Goal: Task Accomplishment & Management: Use online tool/utility

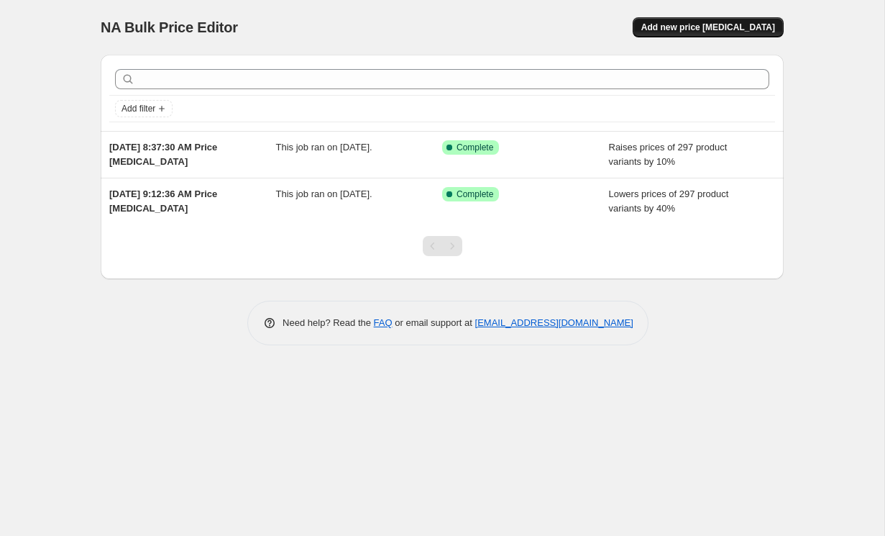
click at [737, 26] on span "Add new price [MEDICAL_DATA]" at bounding box center [708, 28] width 134 height 12
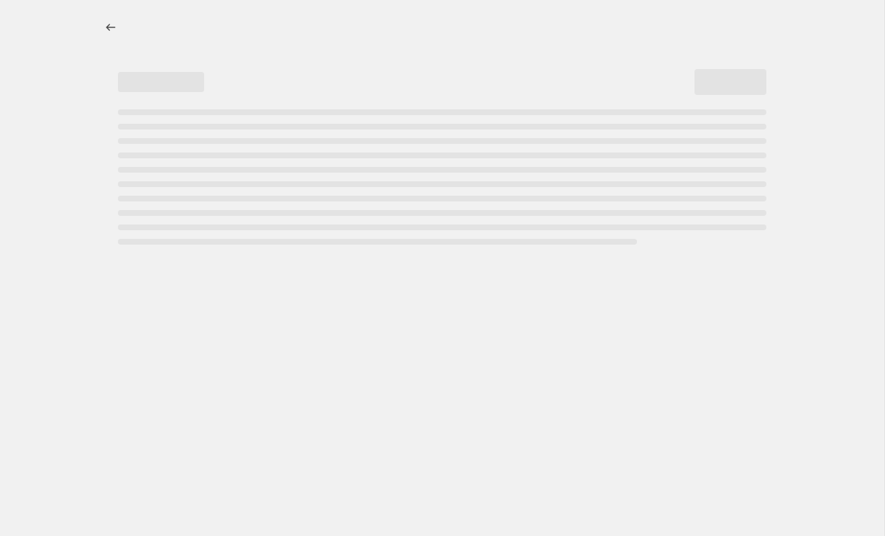
select select "percentage"
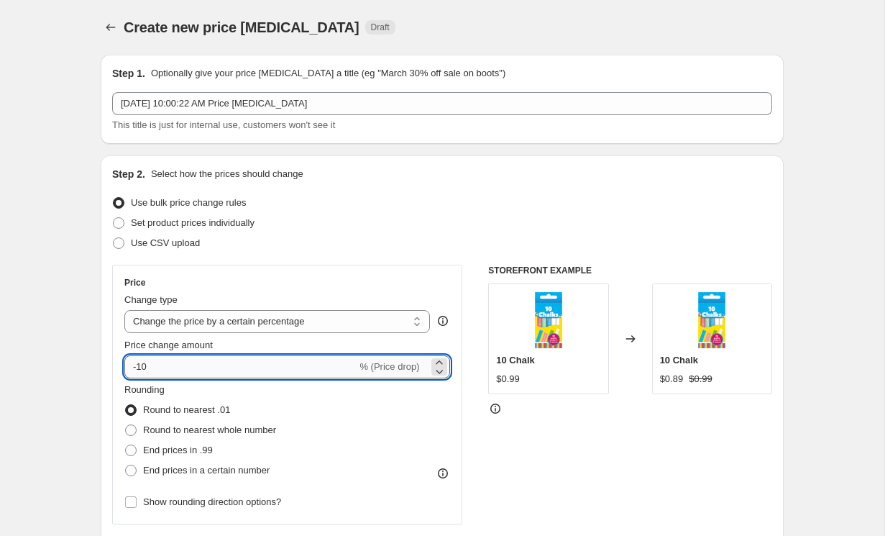
click at [241, 367] on input "-10" at bounding box center [240, 366] width 232 height 23
type input "10"
click at [516, 221] on div "Set product prices individually" at bounding box center [442, 223] width 660 height 20
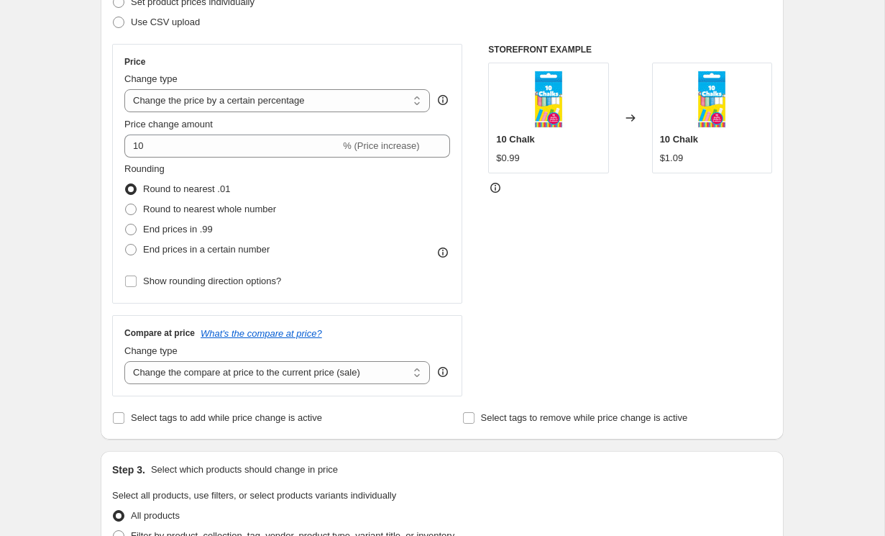
scroll to position [42, 0]
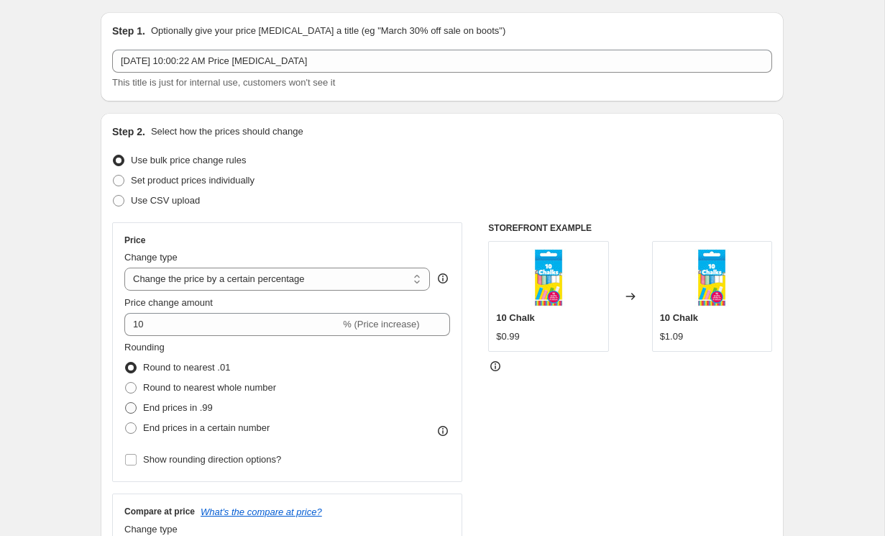
click at [157, 409] on span "End prices in .99" at bounding box center [178, 407] width 70 height 11
click at [126, 403] on input "End prices in .99" at bounding box center [125, 402] width 1 height 1
radio input "true"
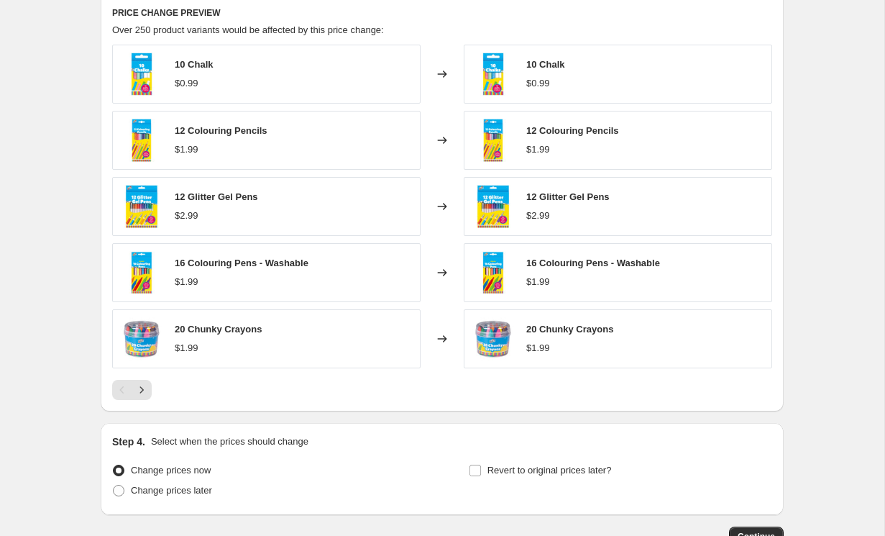
scroll to position [842, 0]
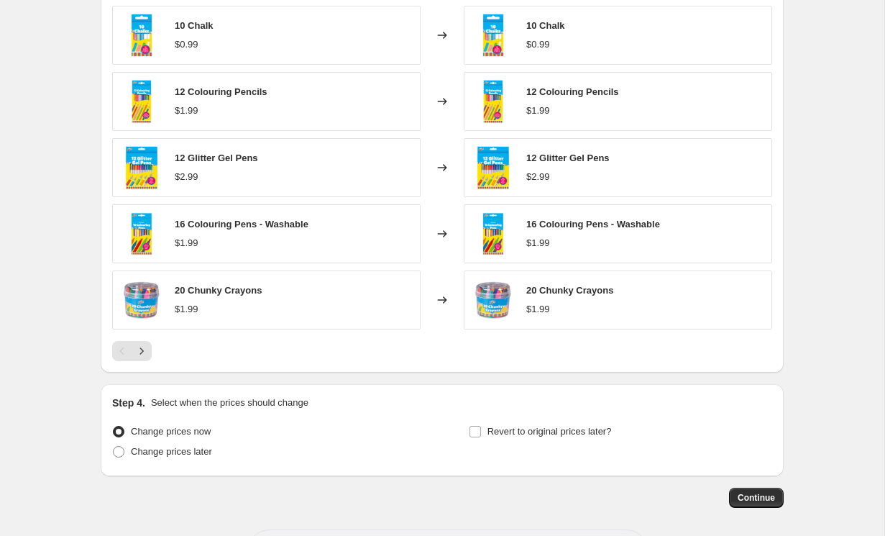
click at [769, 490] on button "Continue" at bounding box center [756, 498] width 55 height 20
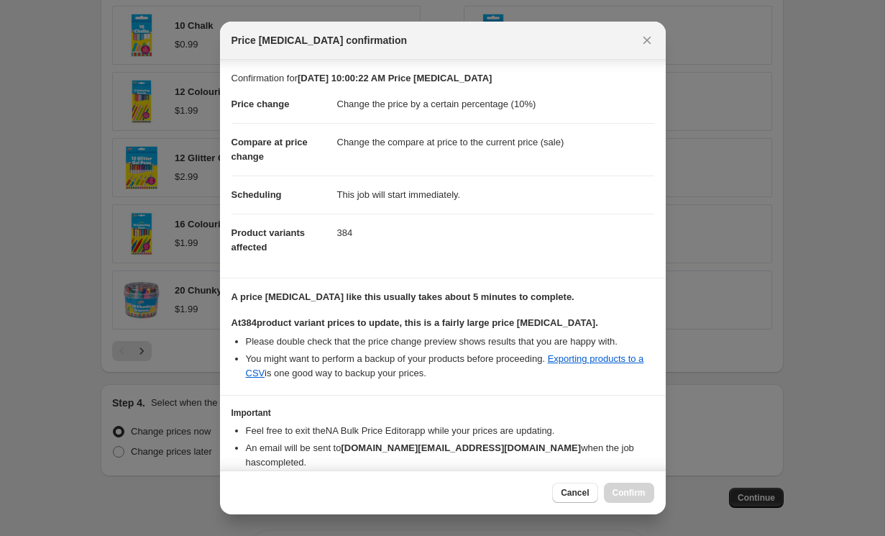
scroll to position [62, 0]
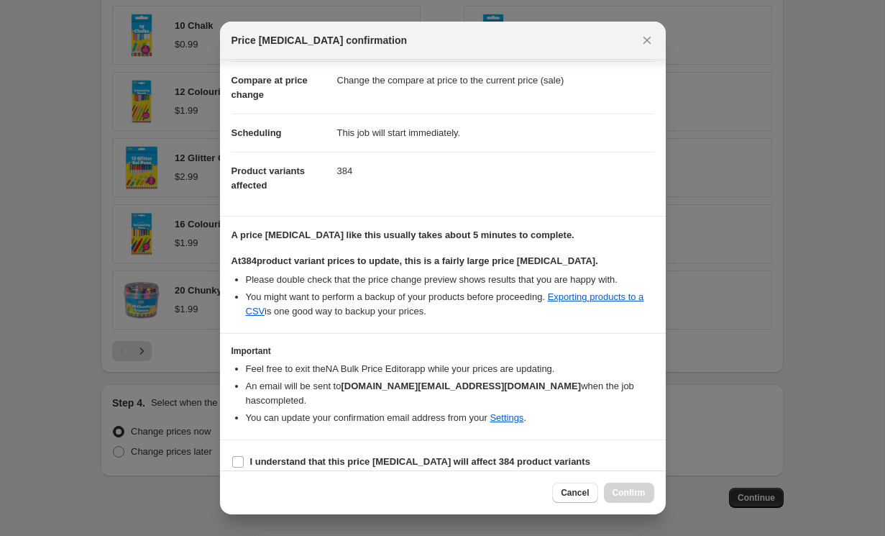
click at [480, 440] on section "I understand that this price [MEDICAL_DATA] will affect 384 product variants" at bounding box center [443, 461] width 446 height 43
click at [480, 456] on b "I understand that this price [MEDICAL_DATA] will affect 384 product variants" at bounding box center [420, 461] width 340 height 11
click at [244, 456] on input "I understand that this price [MEDICAL_DATA] will affect 384 product variants" at bounding box center [238, 462] width 12 height 12
checkbox input "true"
click at [634, 492] on span "Confirm" at bounding box center [629, 493] width 33 height 12
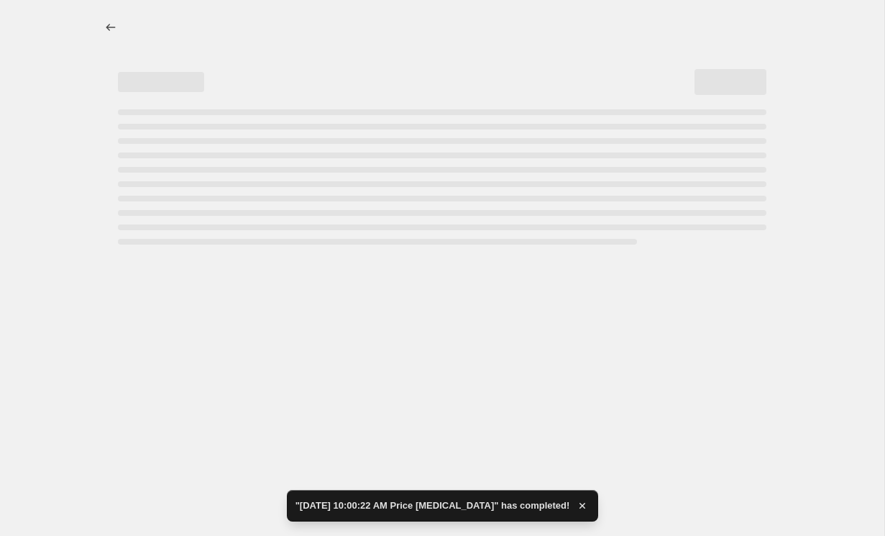
select select "percentage"
